Goal: Information Seeking & Learning: Find contact information

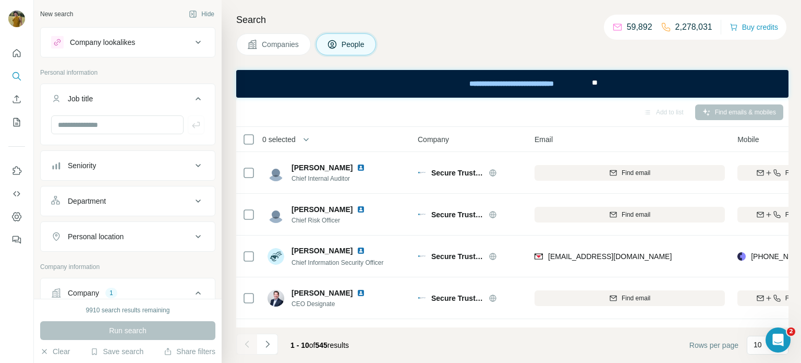
scroll to position [0, 33]
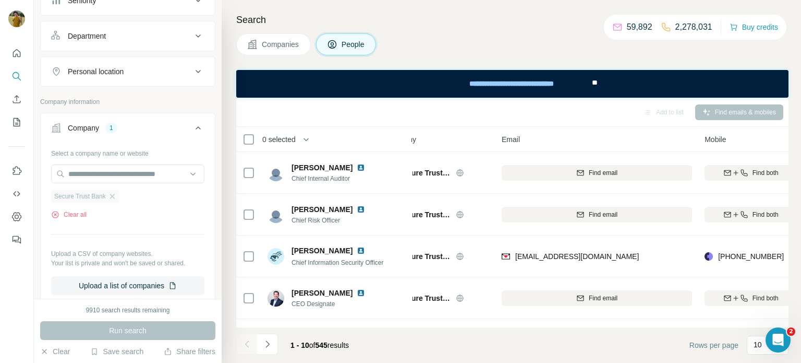
click at [119, 195] on div "Secure Trust Bank" at bounding box center [85, 196] width 68 height 13
click at [115, 195] on icon "button" at bounding box center [112, 196] width 8 height 8
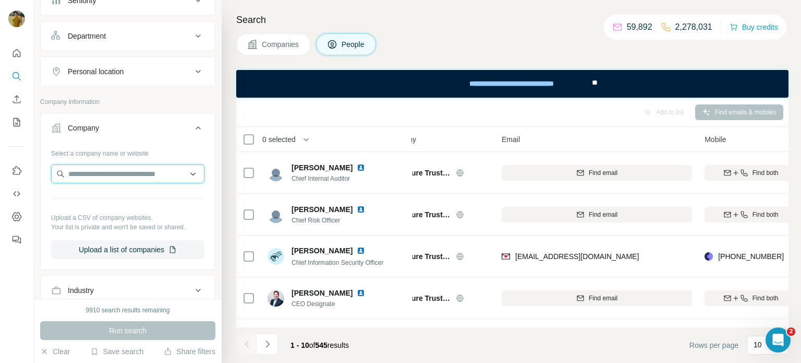
click at [103, 168] on input "text" at bounding box center [127, 173] width 153 height 19
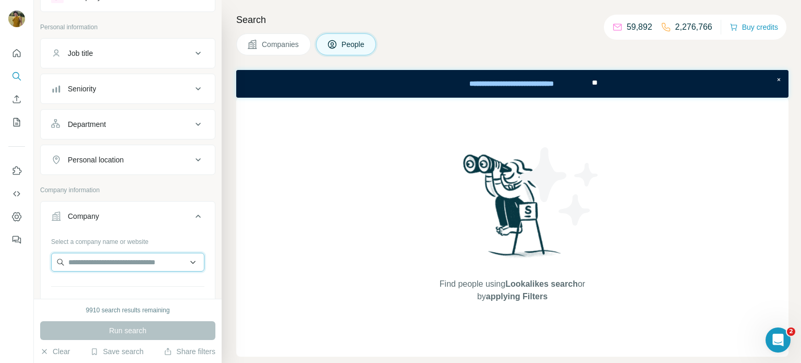
click at [112, 264] on input "text" at bounding box center [127, 261] width 153 height 19
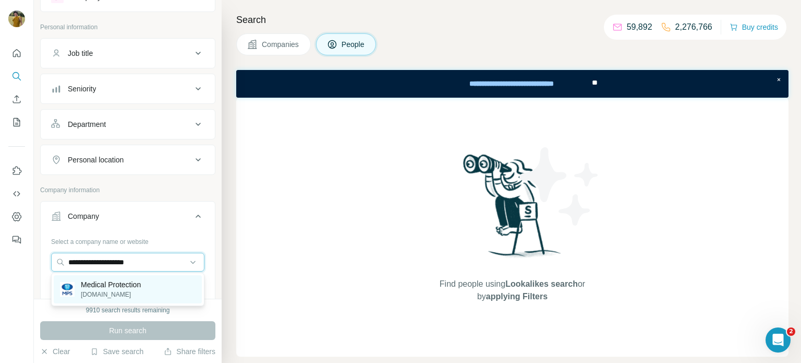
type input "**********"
click at [109, 297] on p "medicalprotection.org" at bounding box center [111, 294] width 60 height 9
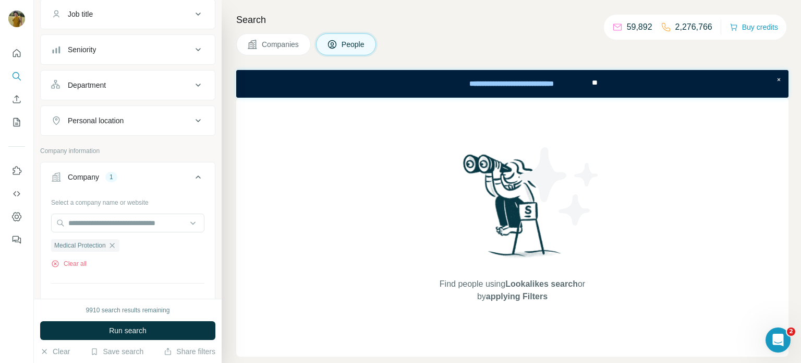
scroll to position [91, 0]
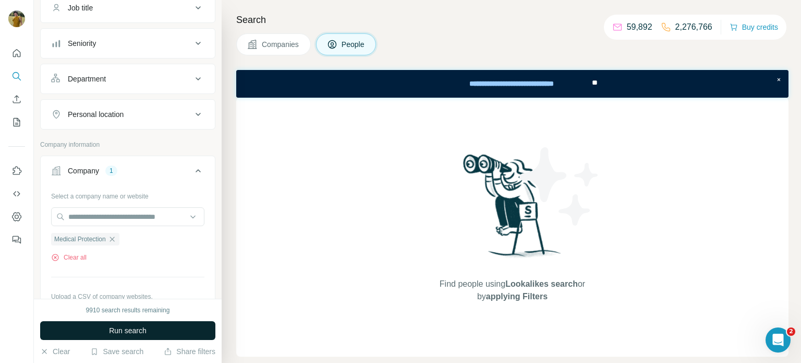
click at [131, 328] on span "Run search" at bounding box center [128, 330] width 38 height 10
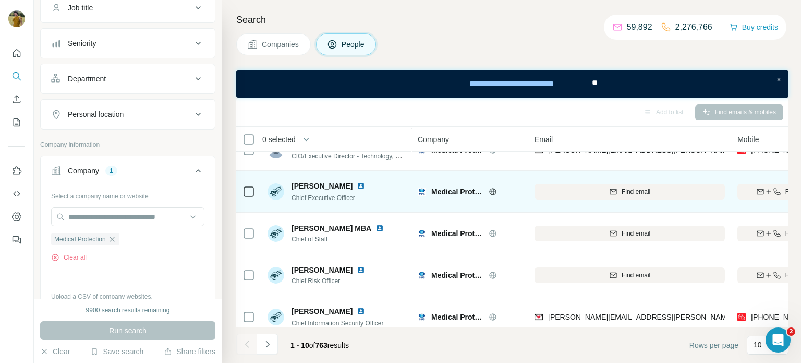
scroll to position [242, 0]
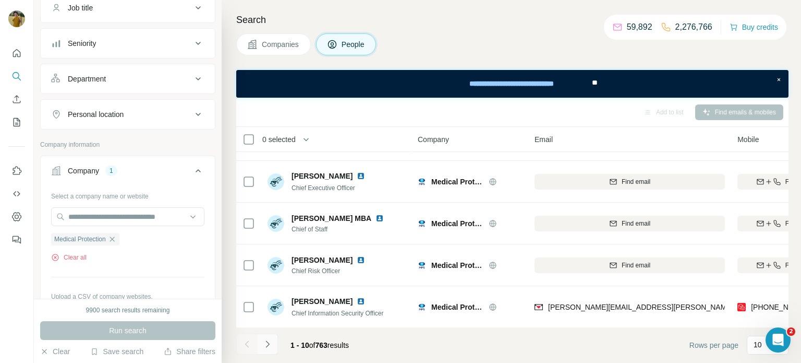
click at [270, 343] on icon "Navigate to next page" at bounding box center [267, 344] width 10 height 10
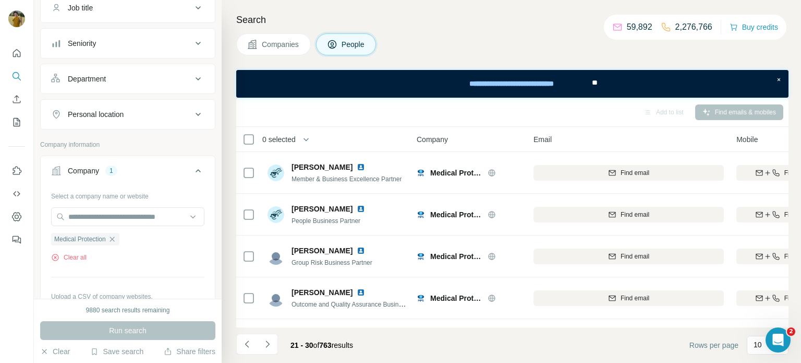
scroll to position [0, 0]
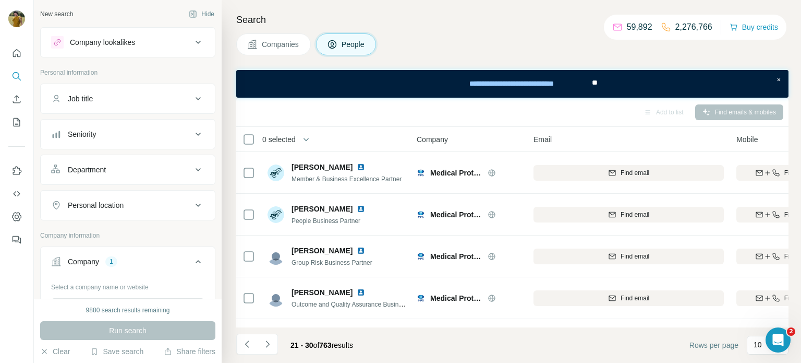
click at [89, 103] on button "Job title" at bounding box center [128, 98] width 174 height 25
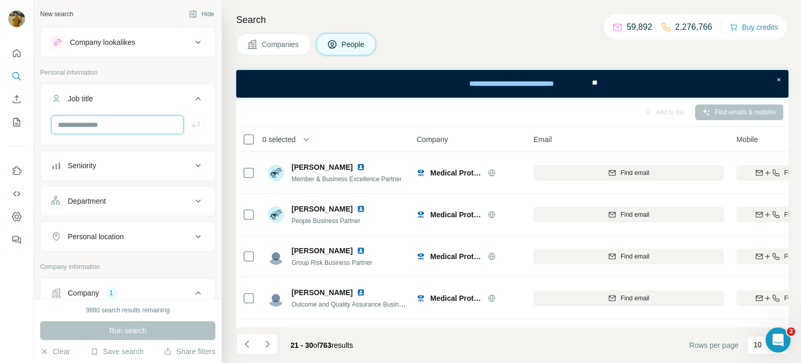
click at [100, 129] on input "text" at bounding box center [117, 124] width 133 height 19
type input "**"
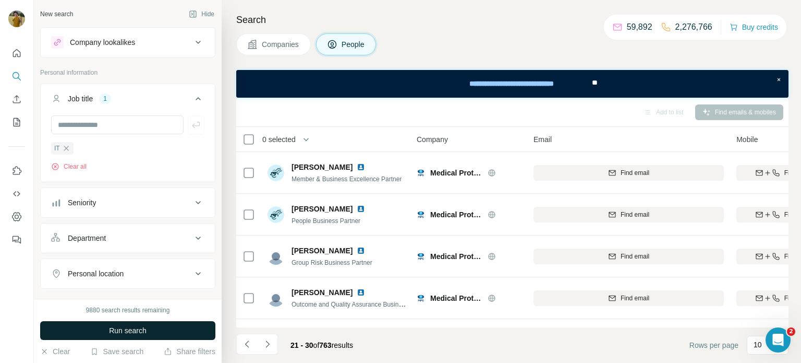
click at [123, 331] on span "Run search" at bounding box center [128, 330] width 38 height 10
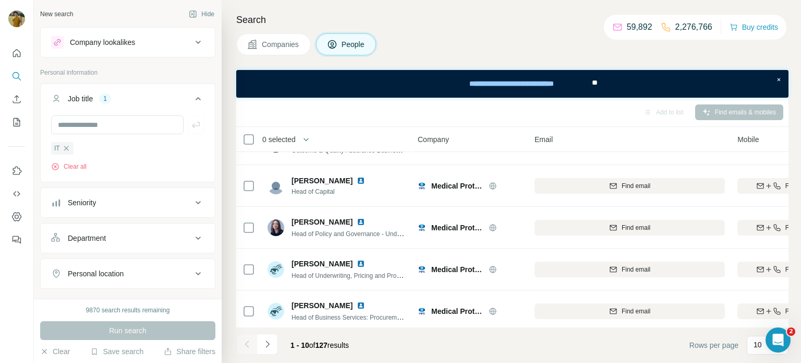
scroll to position [242, 0]
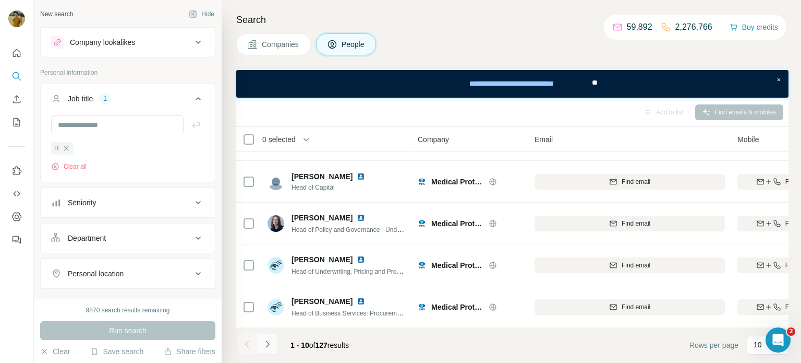
click at [270, 344] on icon "Navigate to next page" at bounding box center [267, 344] width 10 height 10
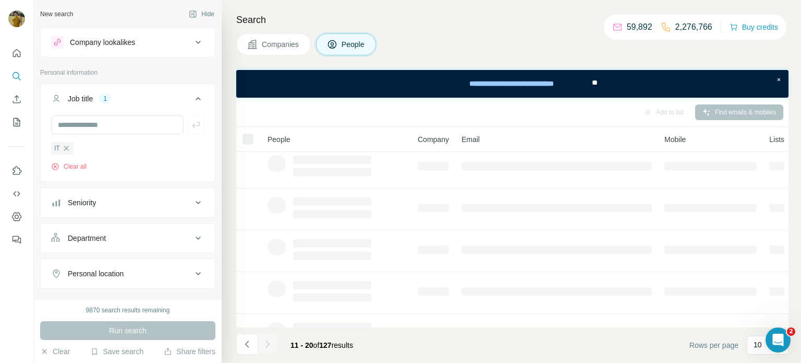
scroll to position [0, 0]
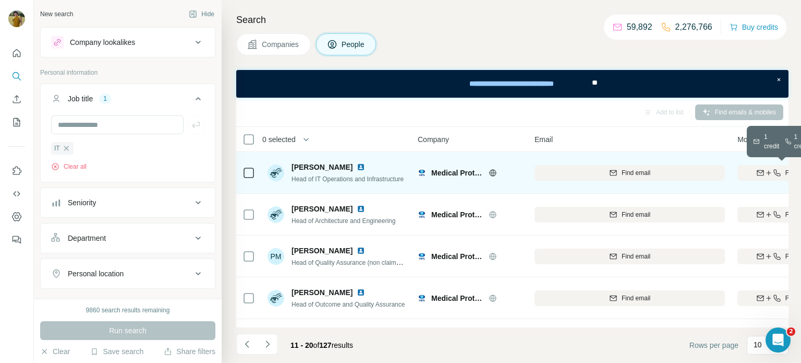
click at [769, 171] on icon "button" at bounding box center [769, 172] width 8 height 8
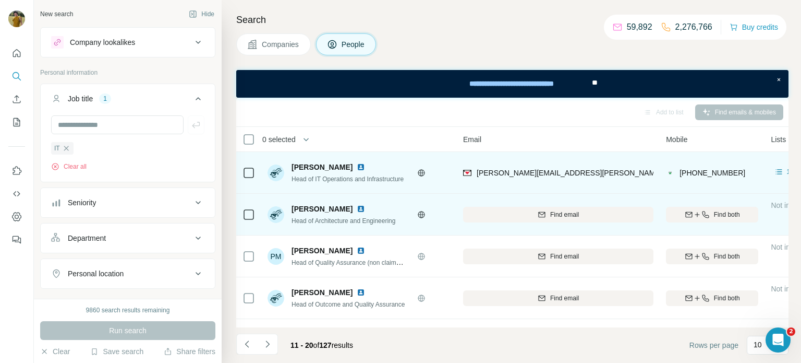
scroll to position [0, 81]
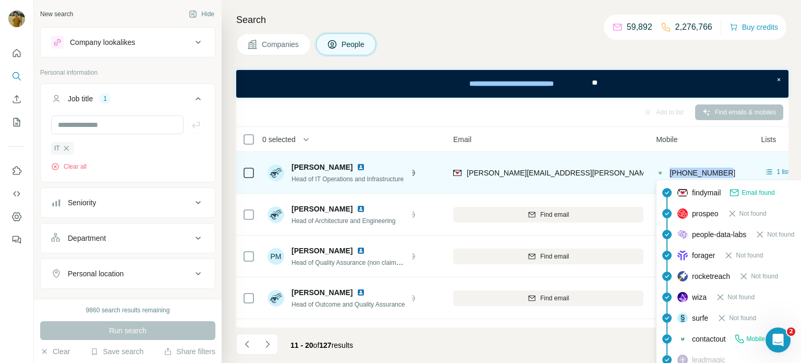
drag, startPoint x: 730, startPoint y: 176, endPoint x: 670, endPoint y: 173, distance: 60.6
click at [670, 173] on div "+447557543674" at bounding box center [702, 172] width 92 height 29
copy span "+447557543674"
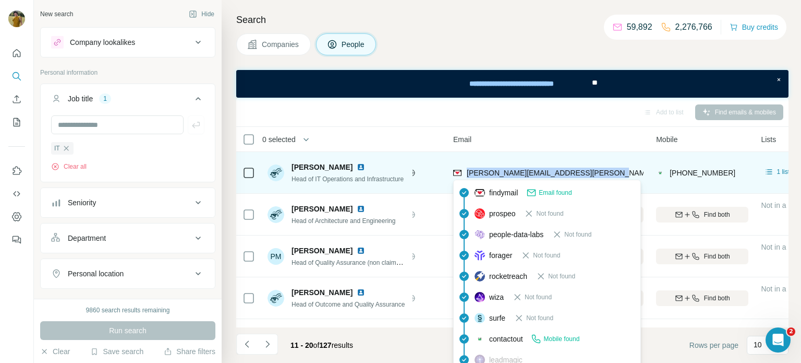
drag, startPoint x: 614, startPoint y: 177, endPoint x: 468, endPoint y: 172, distance: 145.6
click at [468, 172] on div "marlowe.morgan@medicalprotection.org" at bounding box center [548, 172] width 190 height 29
copy span "marlowe.morgan@medicalprotection.org"
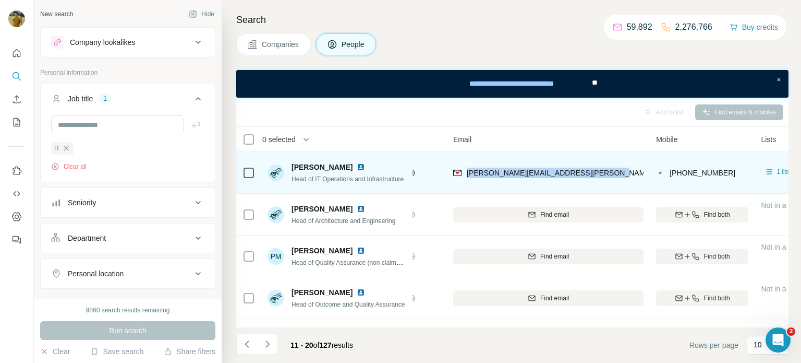
click at [358, 166] on img at bounding box center [361, 167] width 8 height 8
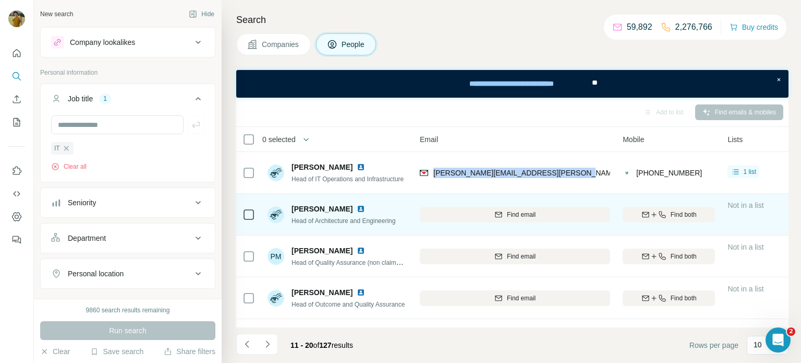
scroll to position [0, 116]
click at [655, 218] on icon "button" at bounding box center [653, 214] width 8 height 8
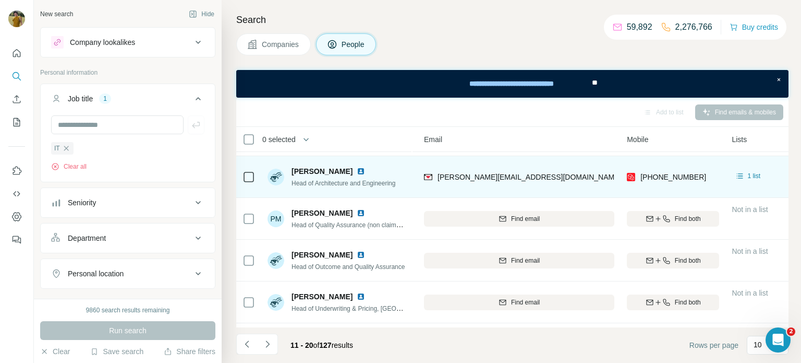
scroll to position [0, 109]
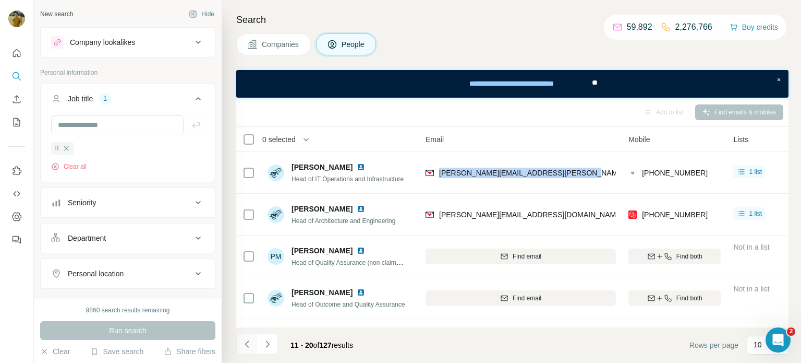
click at [250, 340] on icon "Navigate to previous page" at bounding box center [247, 344] width 10 height 10
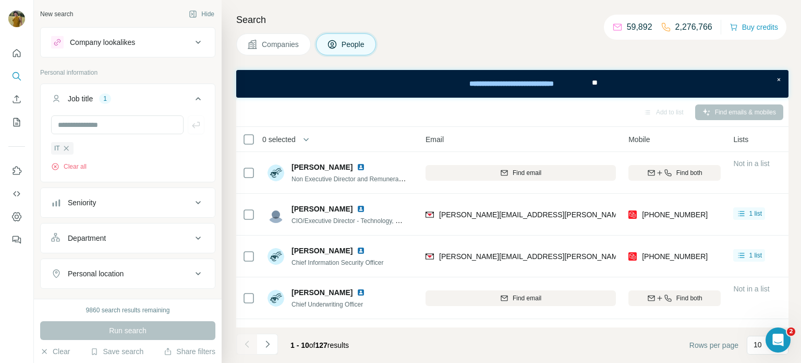
click at [250, 340] on div at bounding box center [246, 343] width 21 height 21
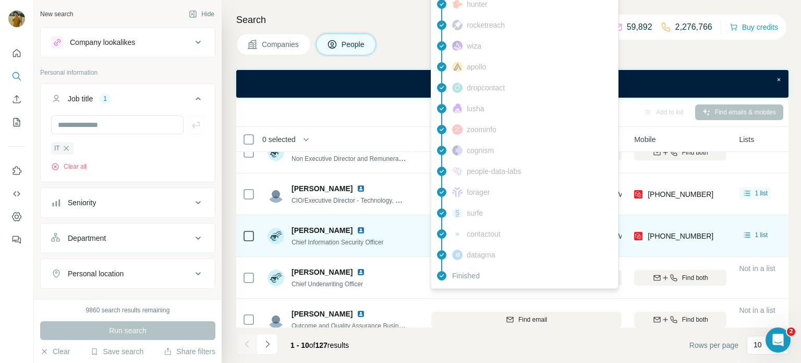
scroll to position [21, 103]
